Goal: Transaction & Acquisition: Book appointment/travel/reservation

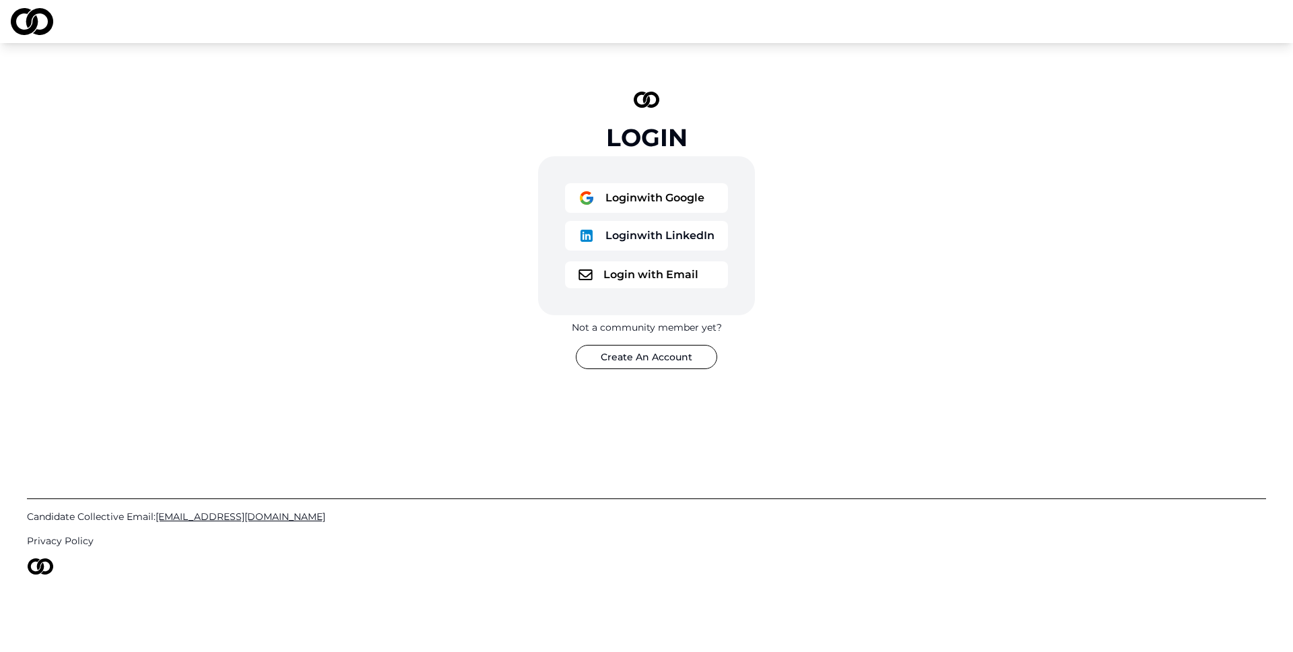
click at [694, 187] on button "Login with Google" at bounding box center [646, 198] width 163 height 30
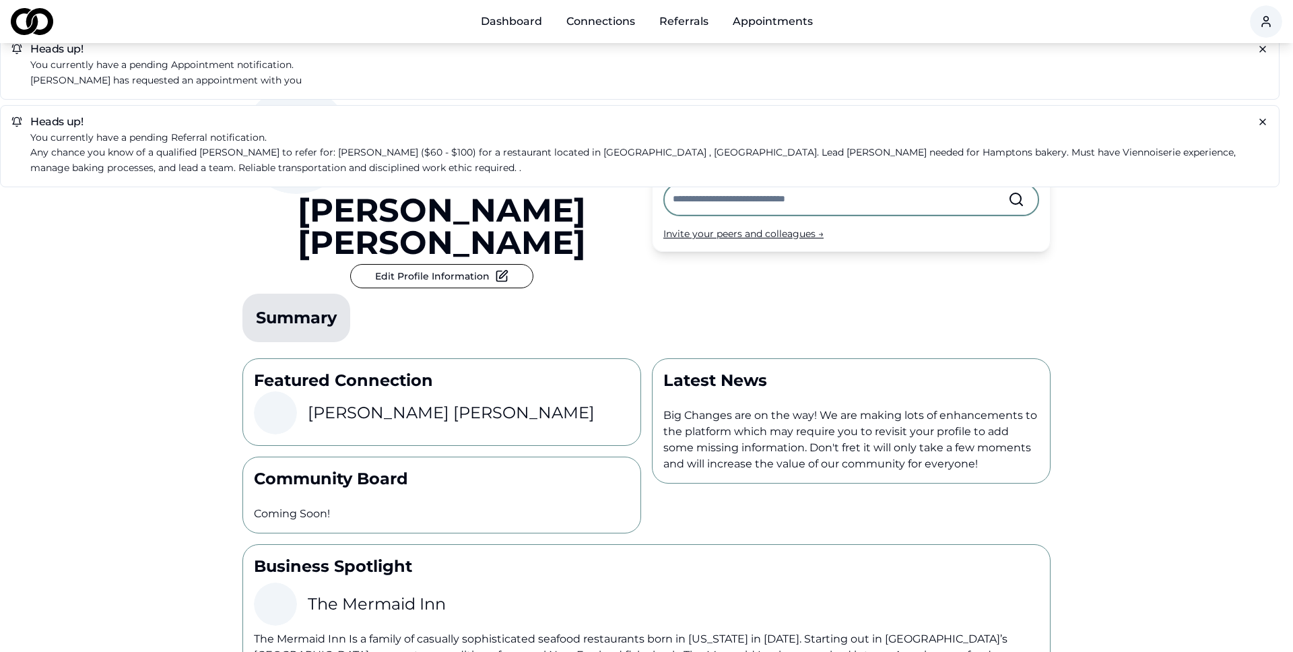
click at [760, 22] on link "Appointments" at bounding box center [773, 21] width 102 height 27
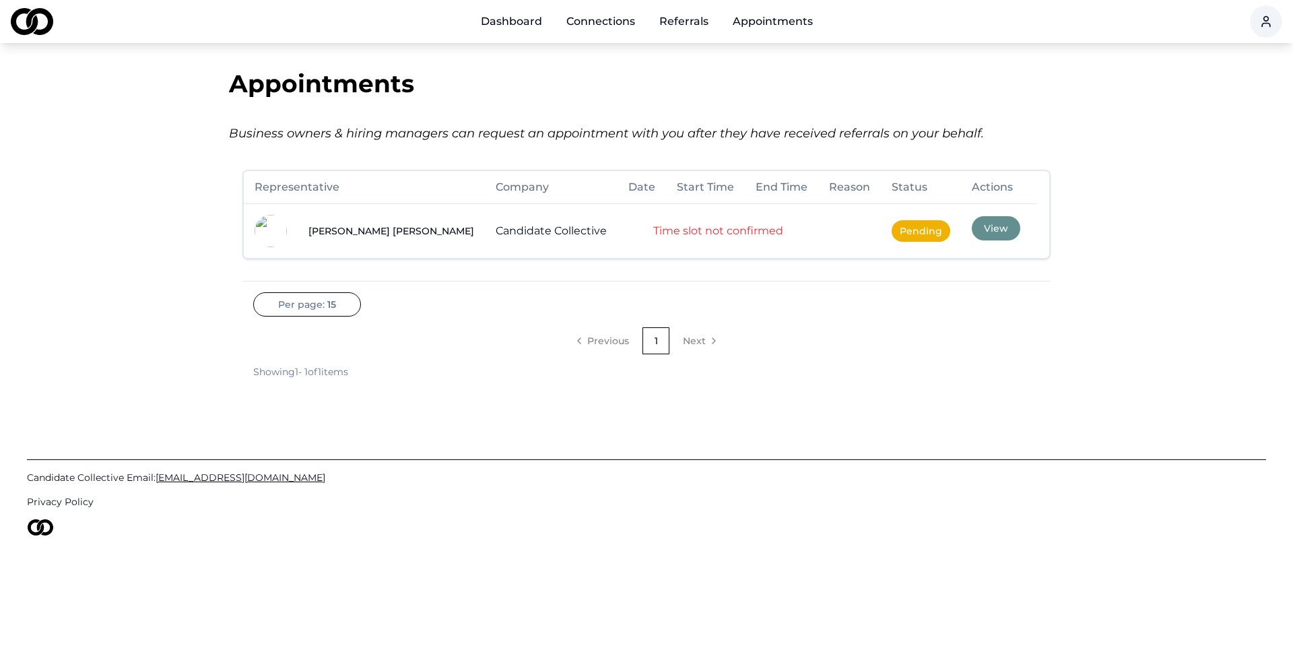
click at [972, 228] on button "View" at bounding box center [996, 228] width 48 height 24
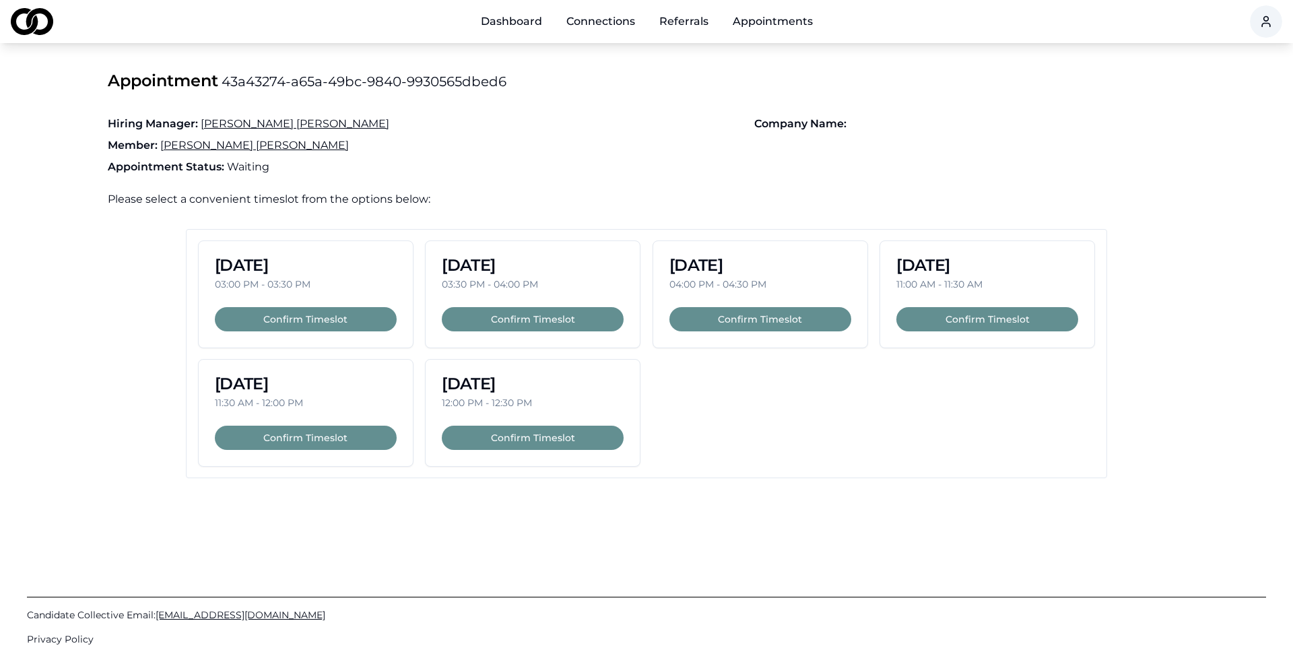
click at [921, 321] on button "Confirm Timeslot" at bounding box center [987, 319] width 182 height 24
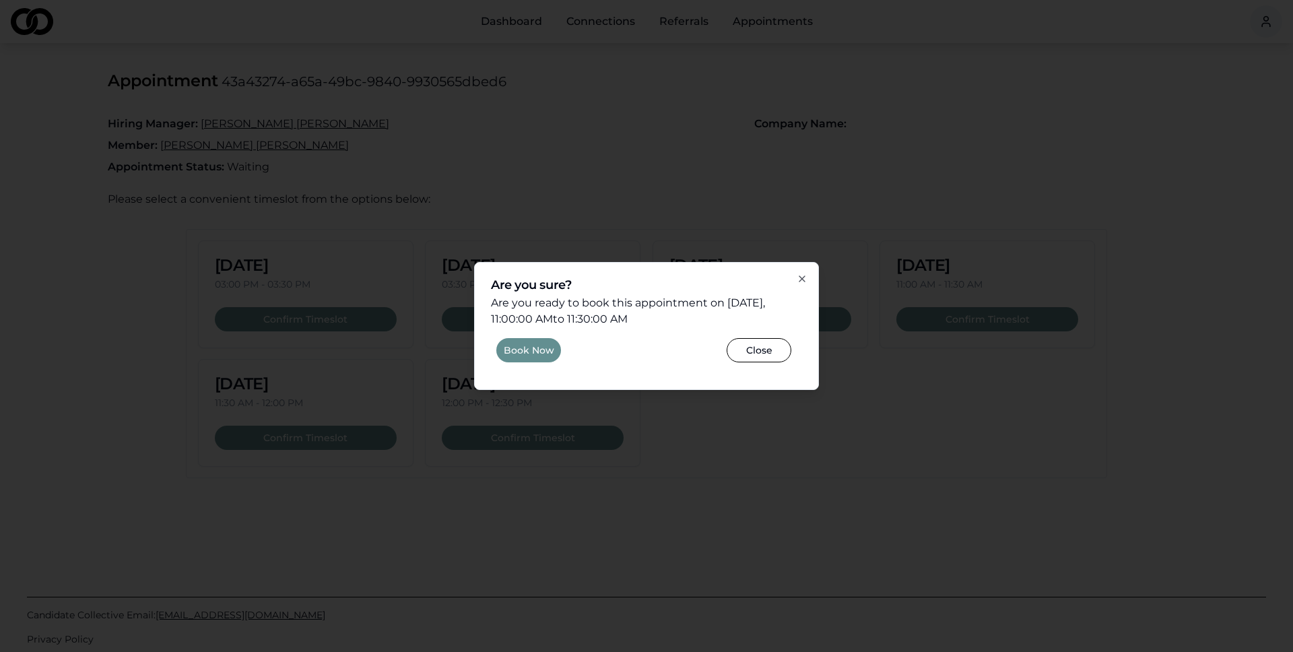
click at [518, 353] on button "Book Now" at bounding box center [528, 350] width 65 height 24
